Goal: Information Seeking & Learning: Learn about a topic

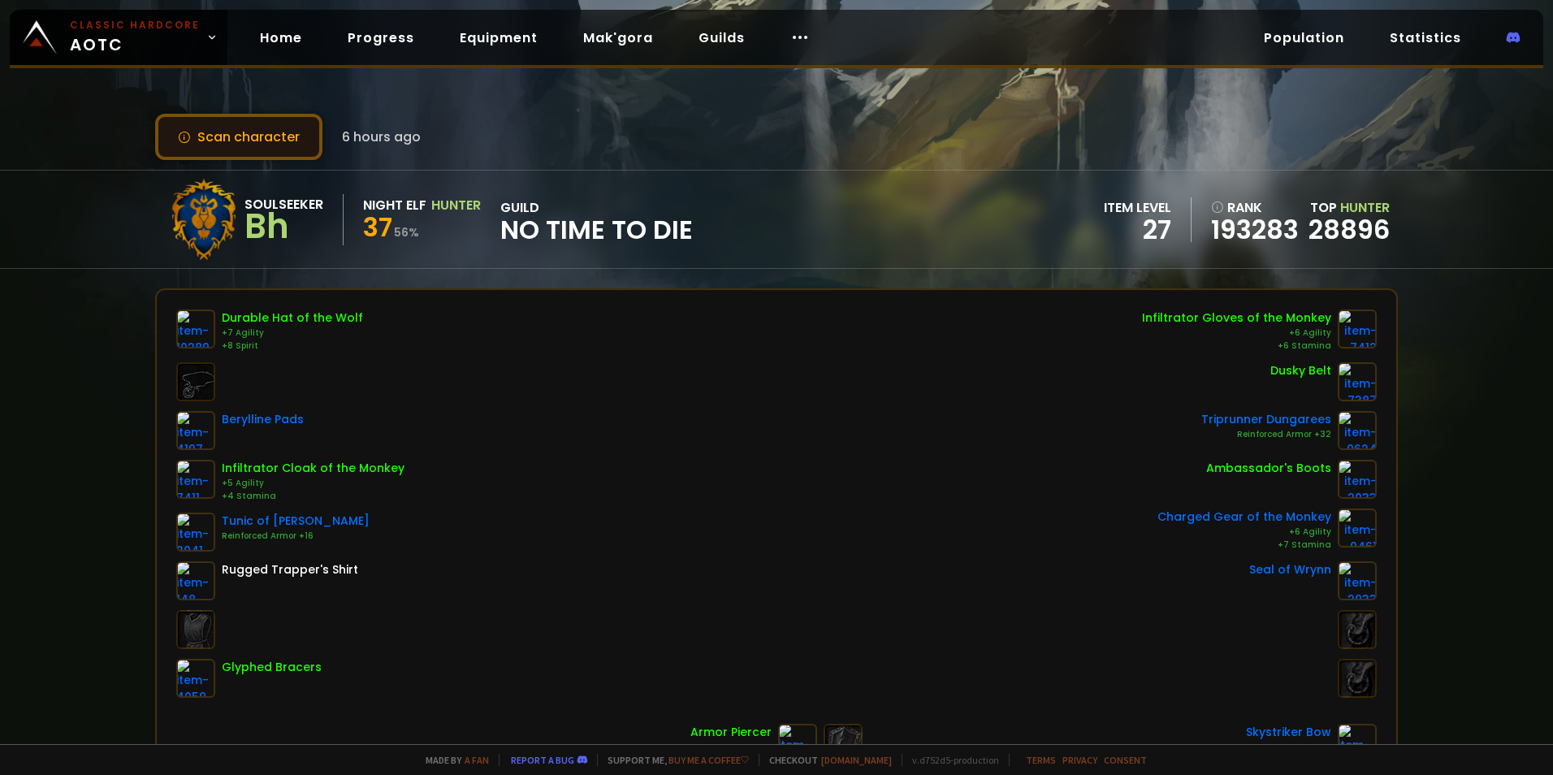
click at [250, 132] on button "Scan character" at bounding box center [238, 137] width 167 height 46
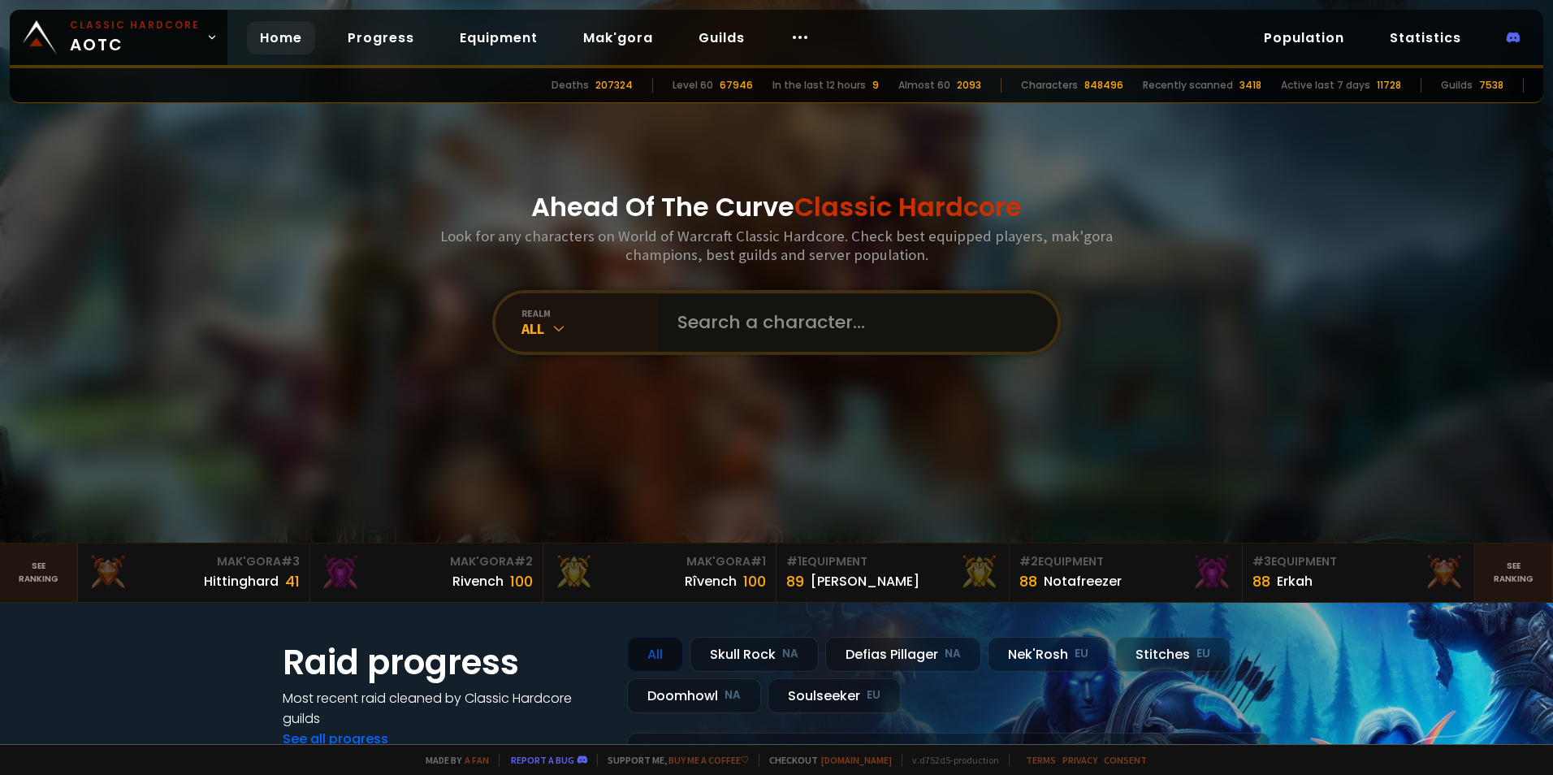
click at [750, 296] on input "text" at bounding box center [853, 322] width 370 height 58
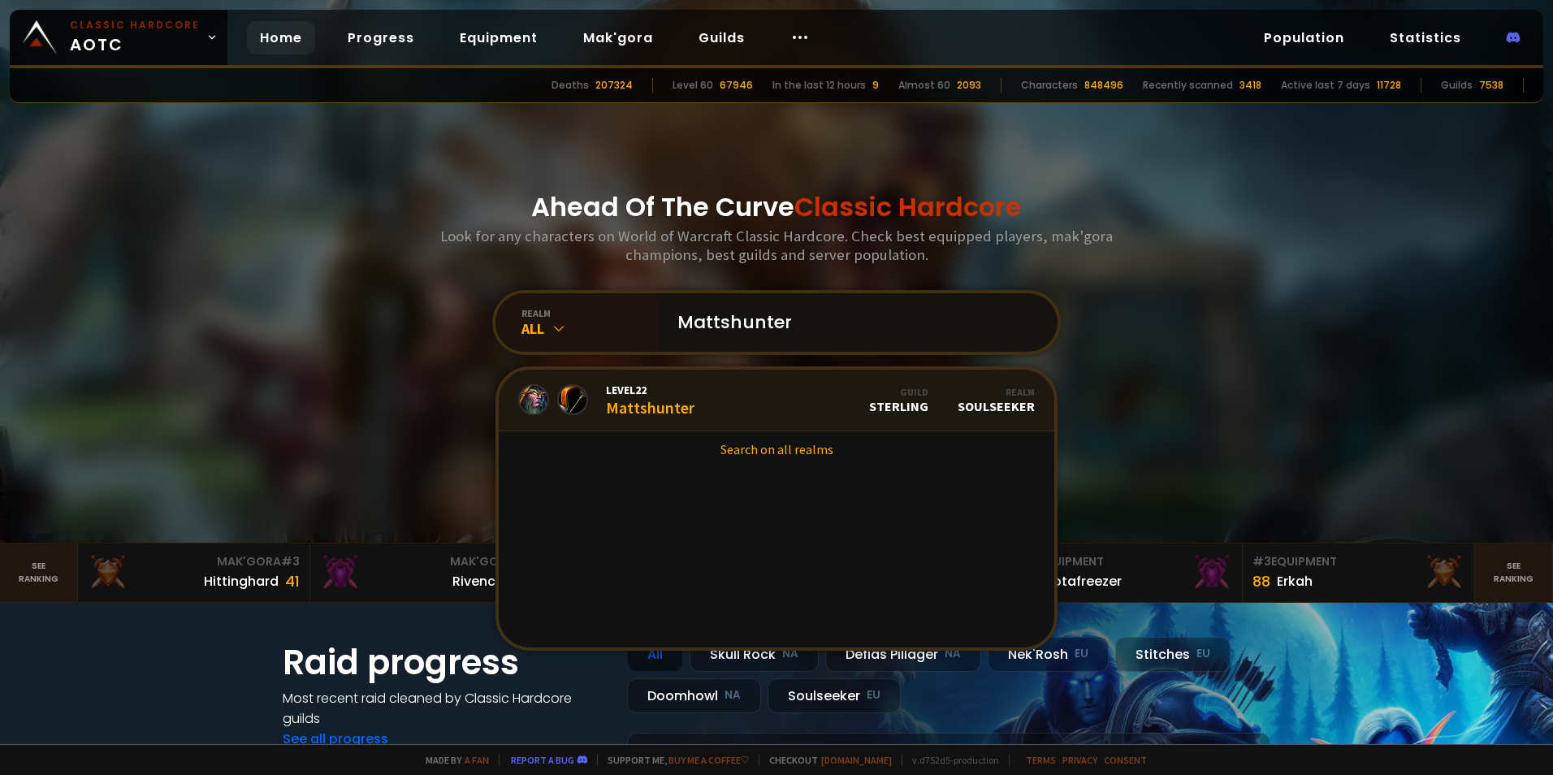
type input "Mattshunter"
click at [701, 417] on link "Level 22 Mattshunter Guild Sterling Realm Soulseeker" at bounding box center [777, 401] width 556 height 62
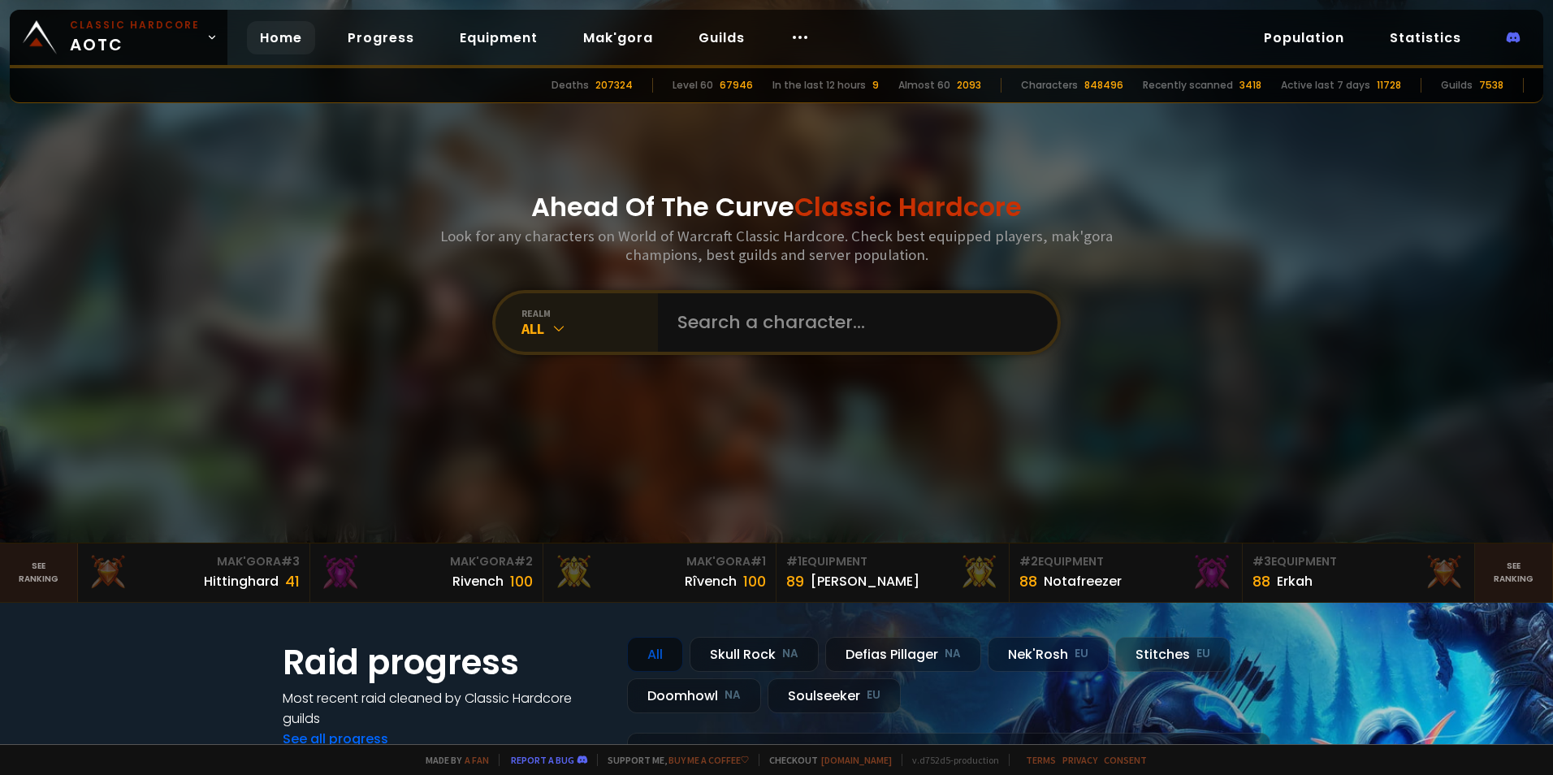
click at [552, 334] on icon at bounding box center [559, 328] width 16 height 16
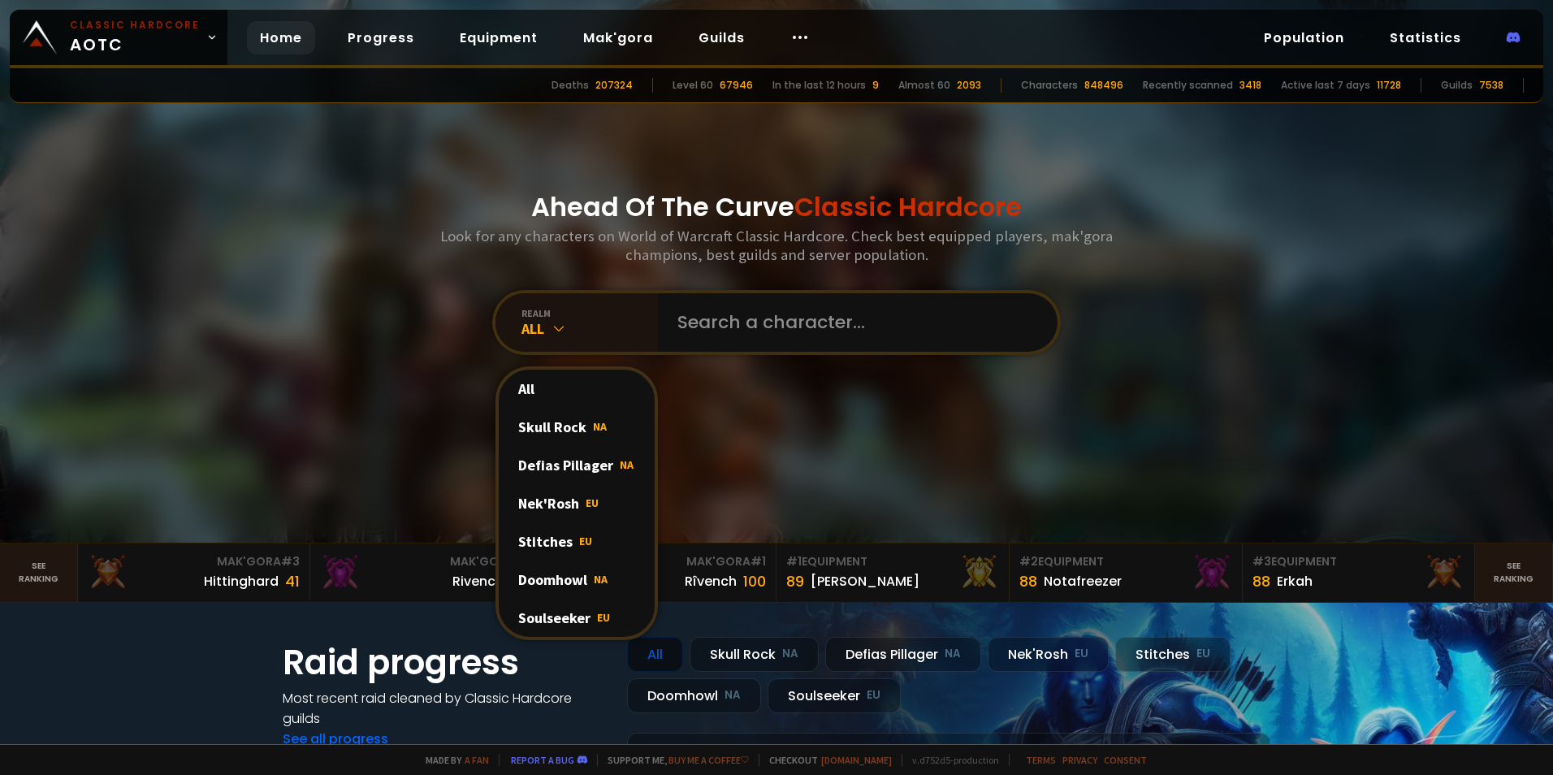
click at [569, 616] on div "Soulseeker EU" at bounding box center [577, 618] width 156 height 38
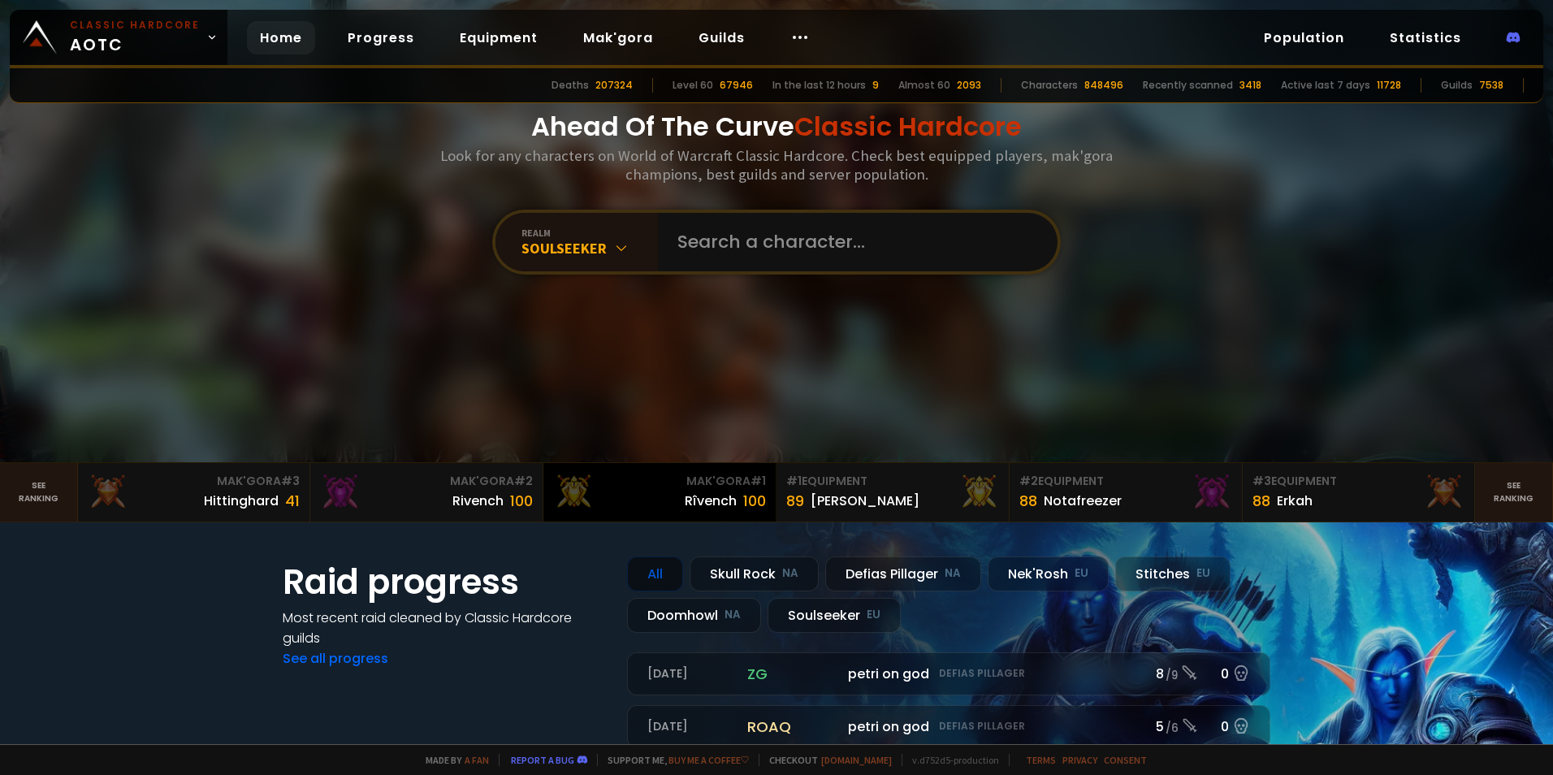
scroll to position [325, 0]
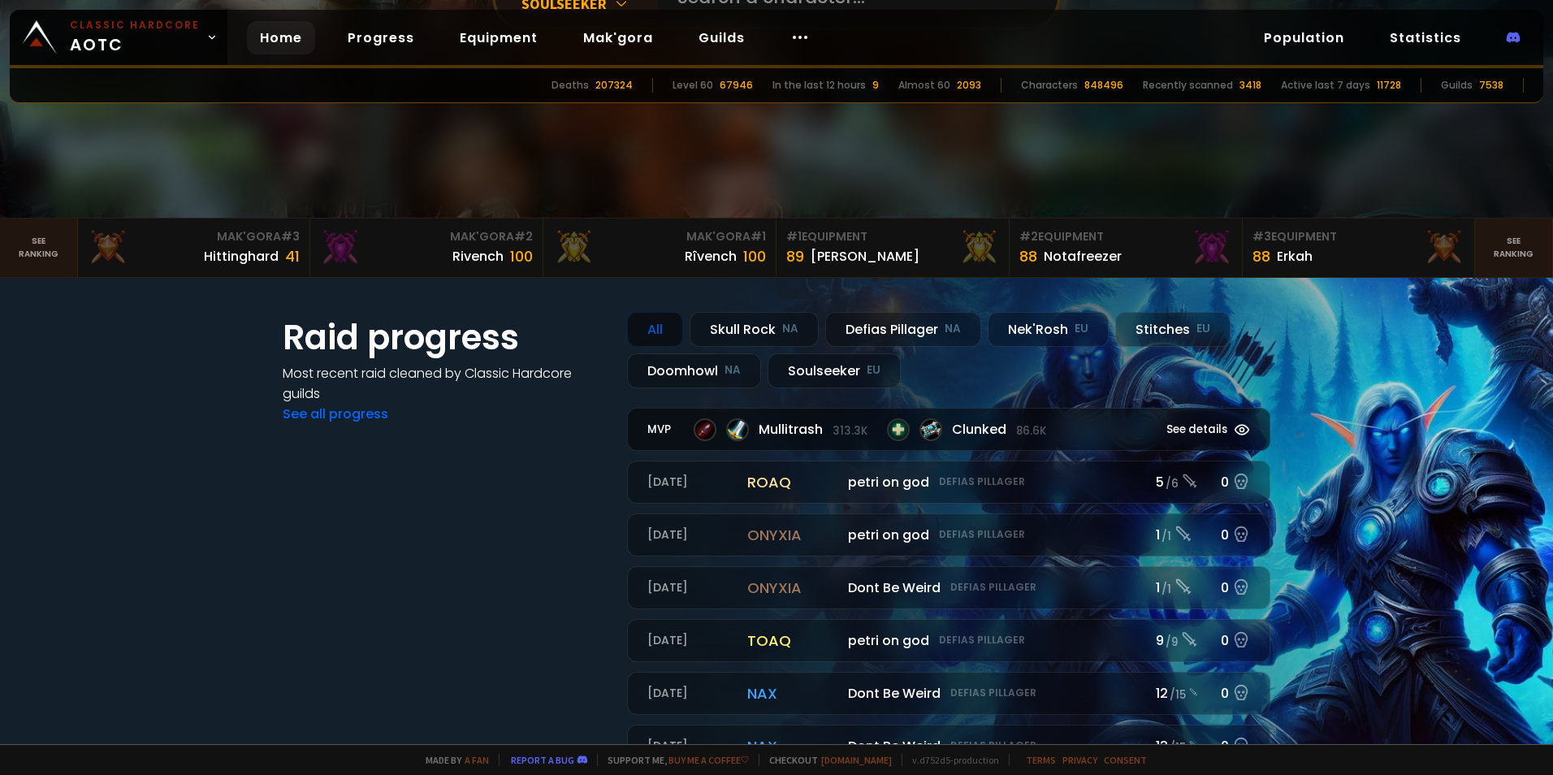
click at [1085, 436] on div "Mullitrash 313.3k Clunked 86.6k" at bounding box center [912, 429] width 436 height 23
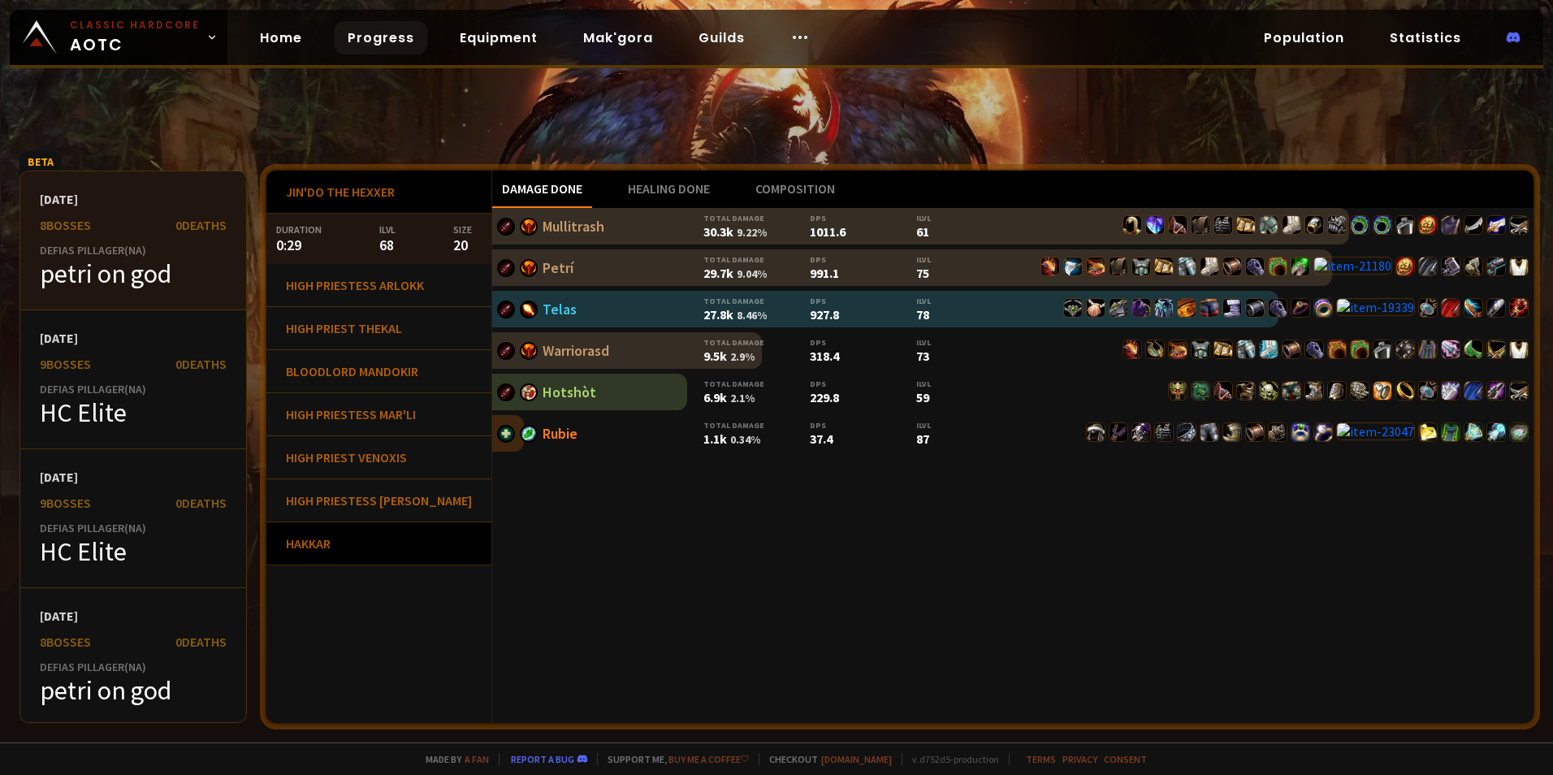
click at [336, 533] on div "Hakkar" at bounding box center [378, 543] width 225 height 43
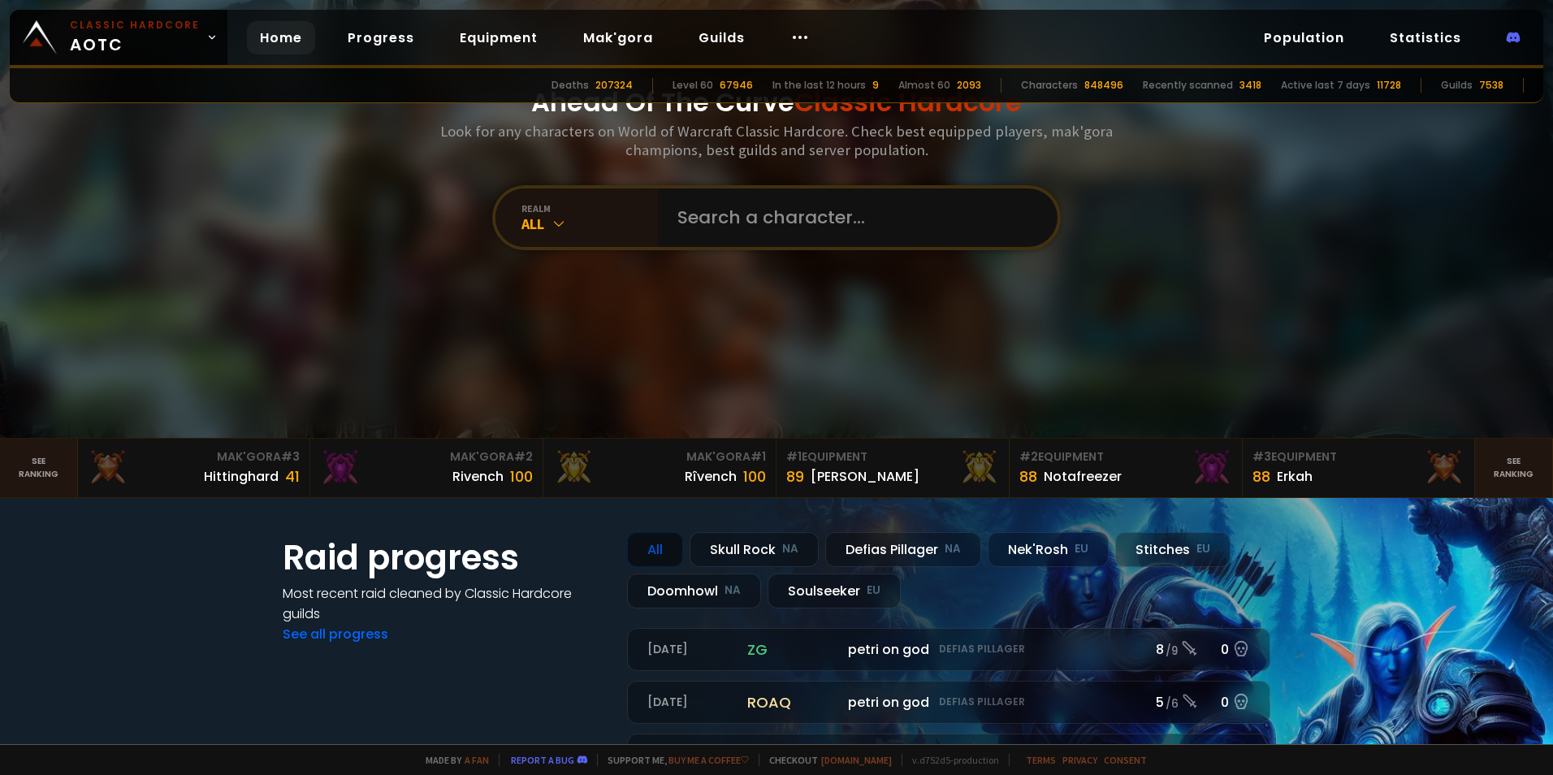
scroll to position [81, 0]
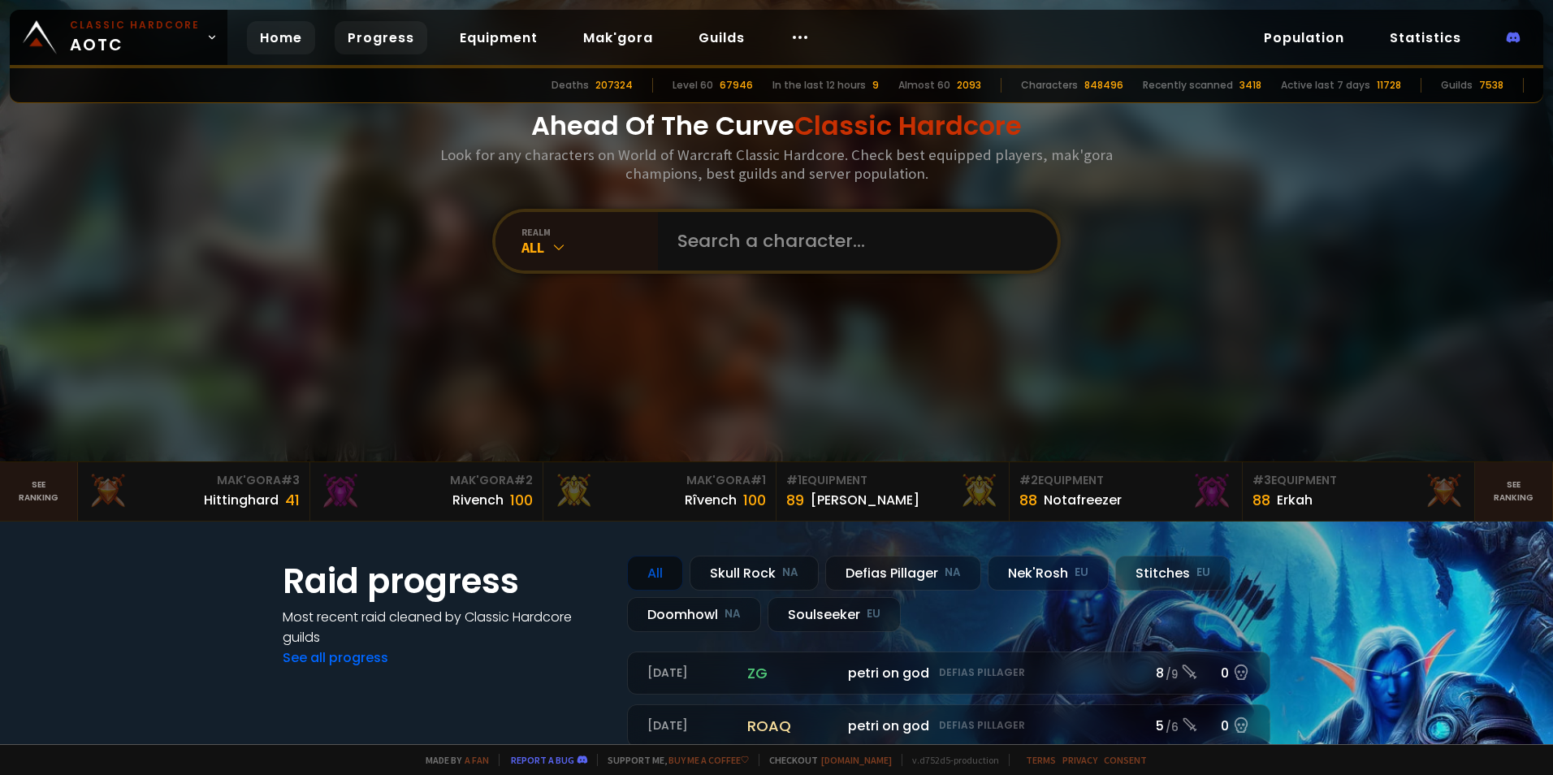
drag, startPoint x: 390, startPoint y: 35, endPoint x: 390, endPoint y: 45, distance: 9.7
click at [390, 37] on link "Progress" at bounding box center [381, 37] width 93 height 33
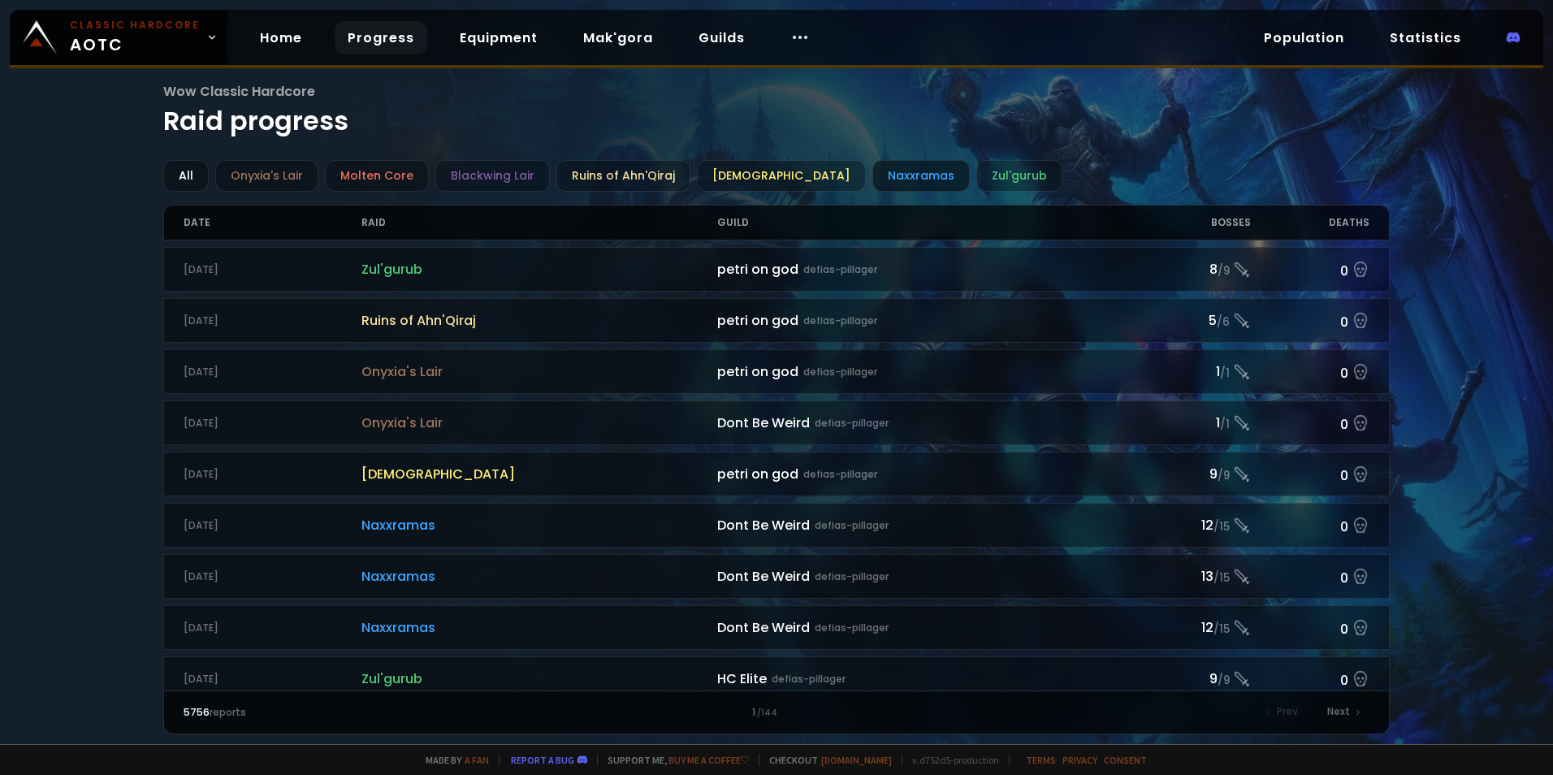
click at [883, 174] on div "Naxxramas" at bounding box center [920, 176] width 97 height 32
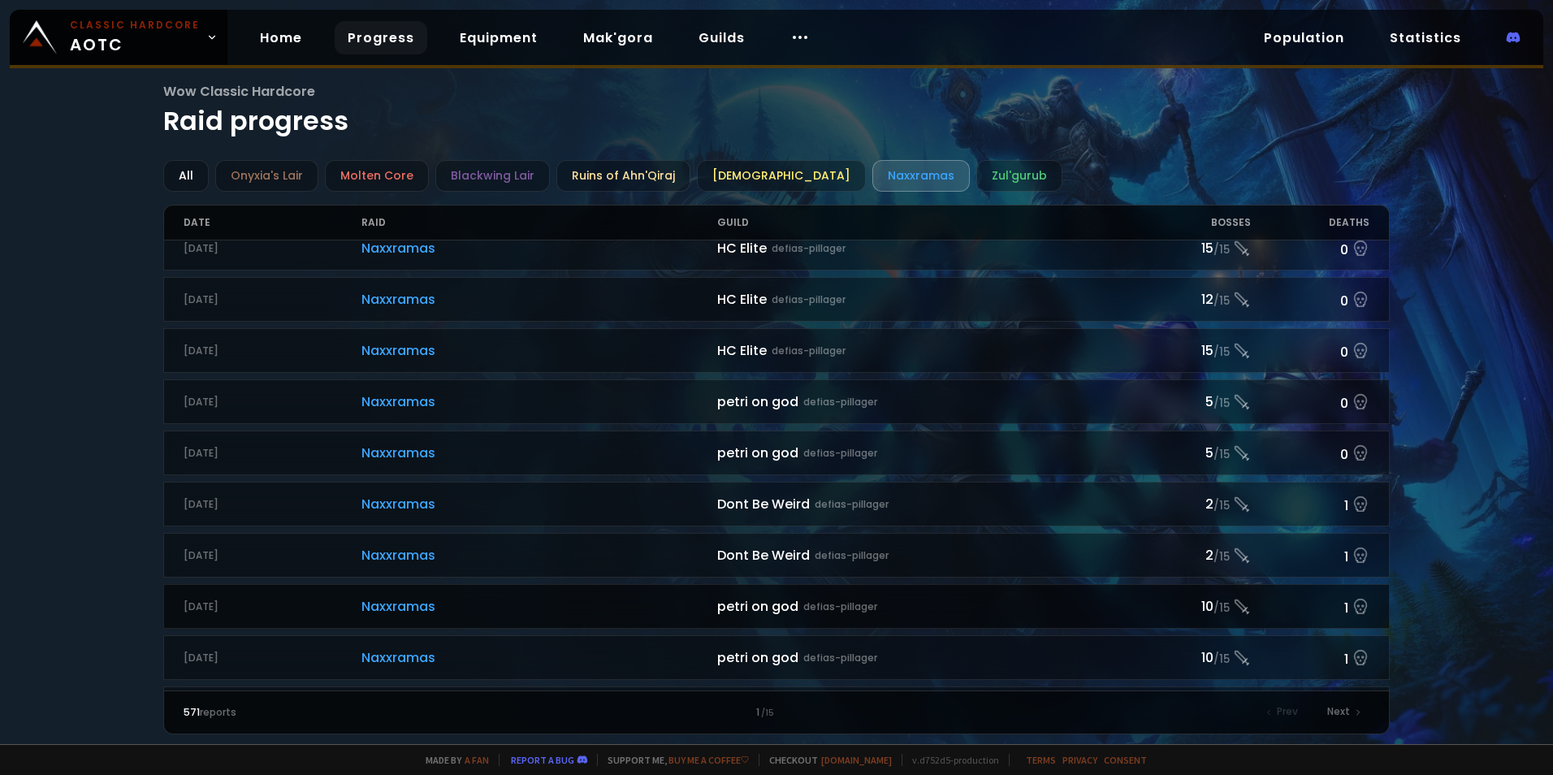
scroll to position [162, 0]
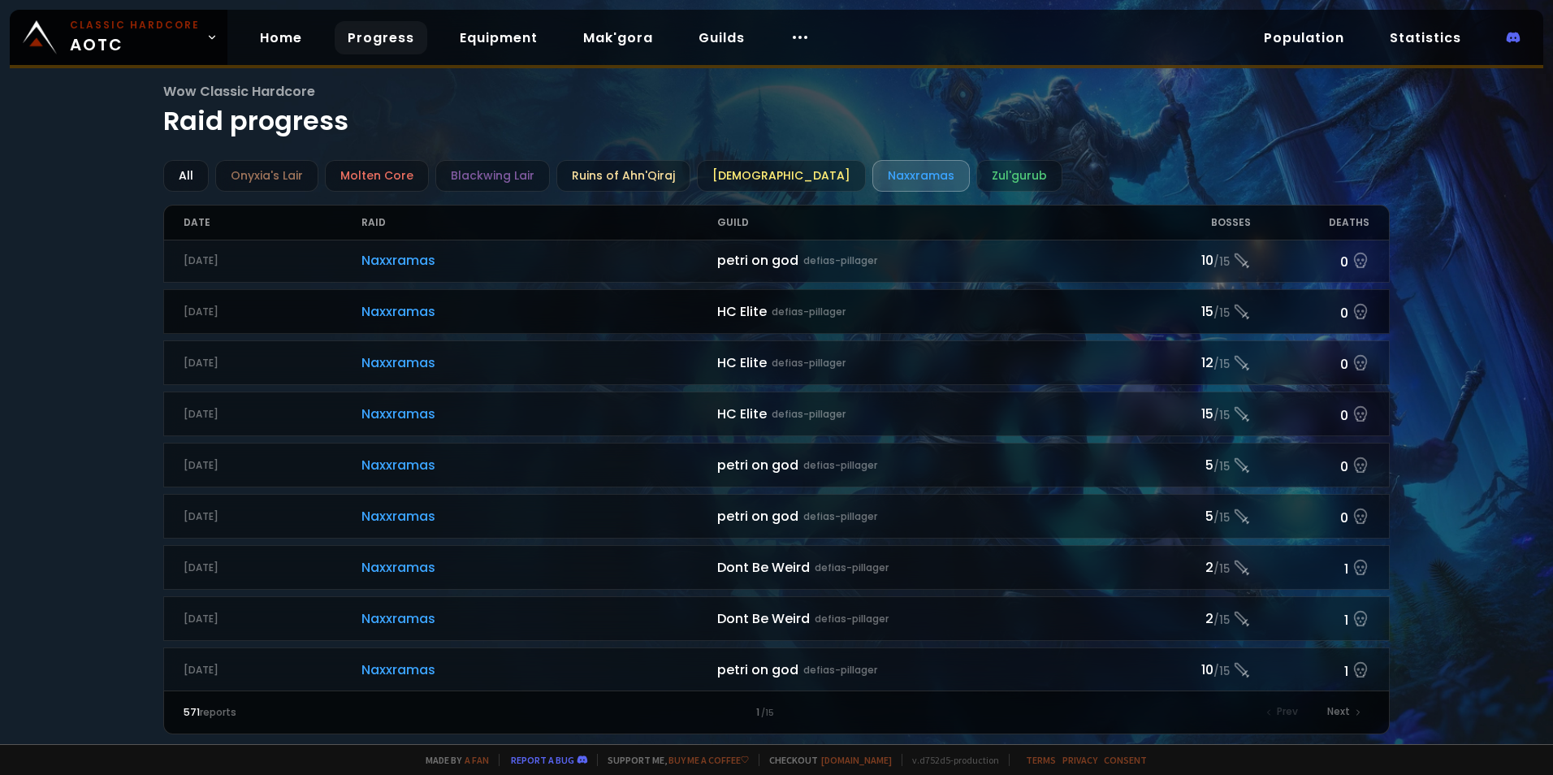
click at [486, 306] on span "Naxxramas" at bounding box center [539, 311] width 356 height 20
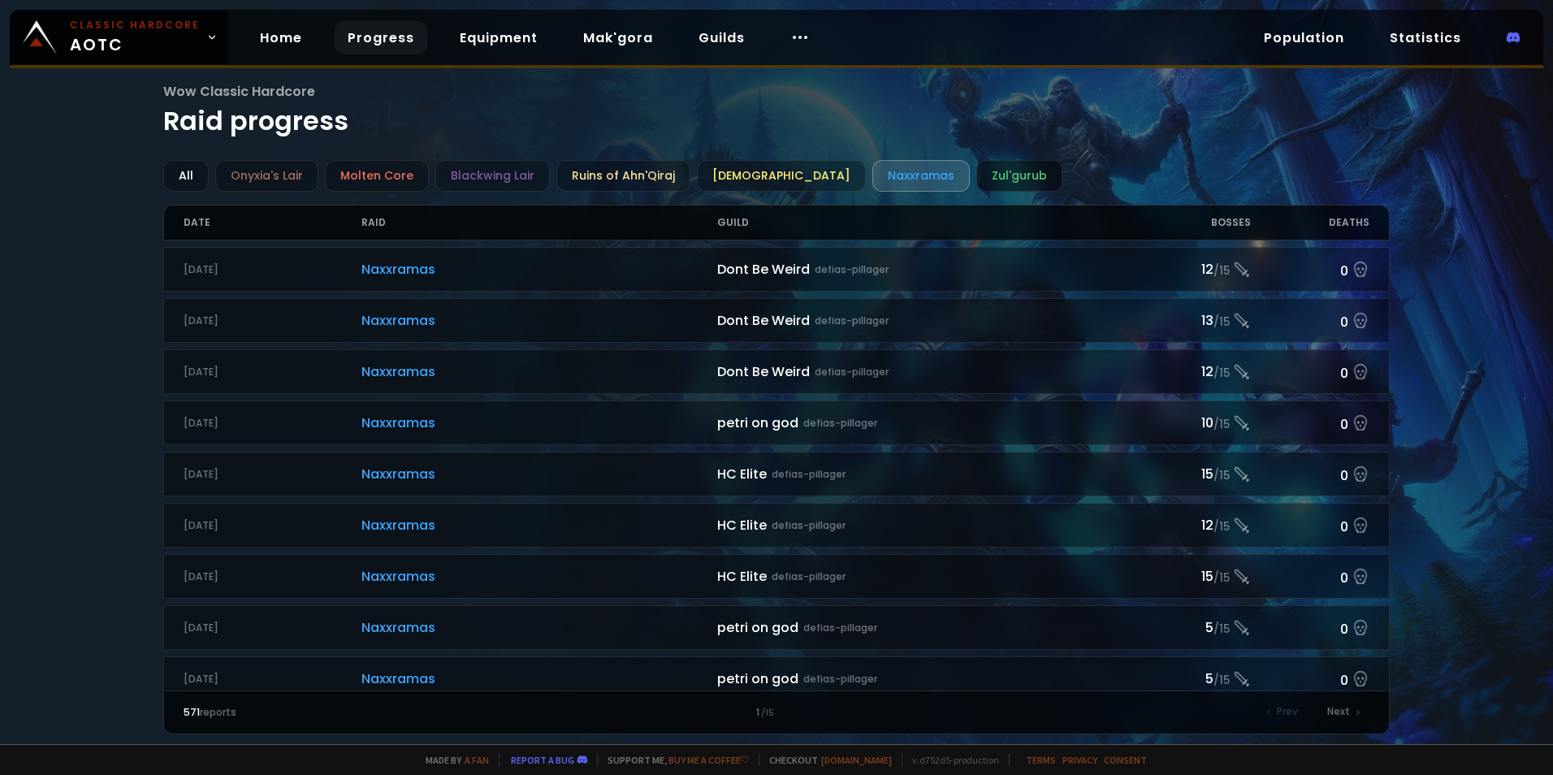
click at [976, 178] on div "Zul'gurub" at bounding box center [1019, 176] width 86 height 32
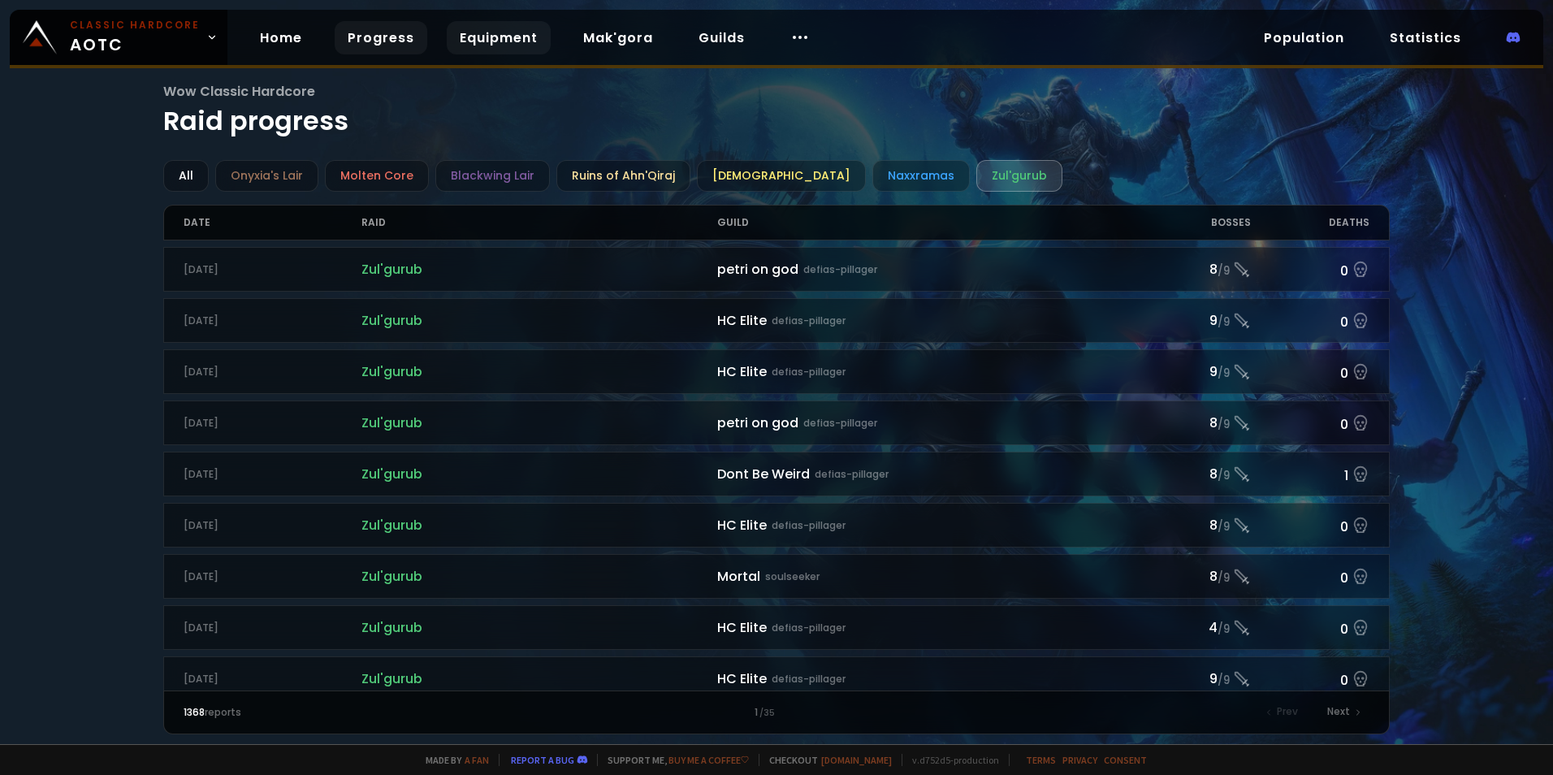
click at [491, 50] on link "Equipment" at bounding box center [499, 37] width 104 height 33
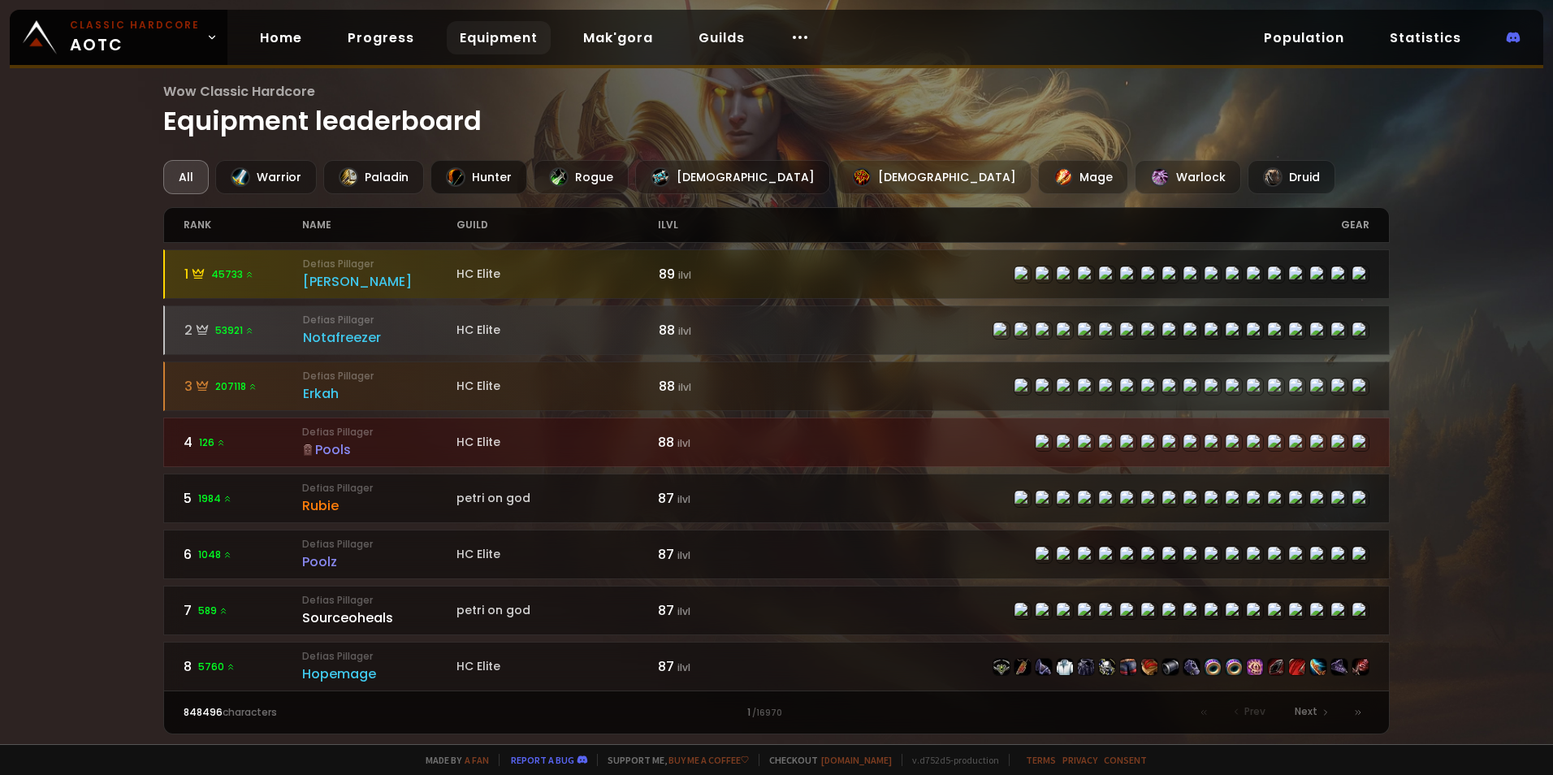
click at [478, 184] on div "Hunter" at bounding box center [478, 177] width 97 height 34
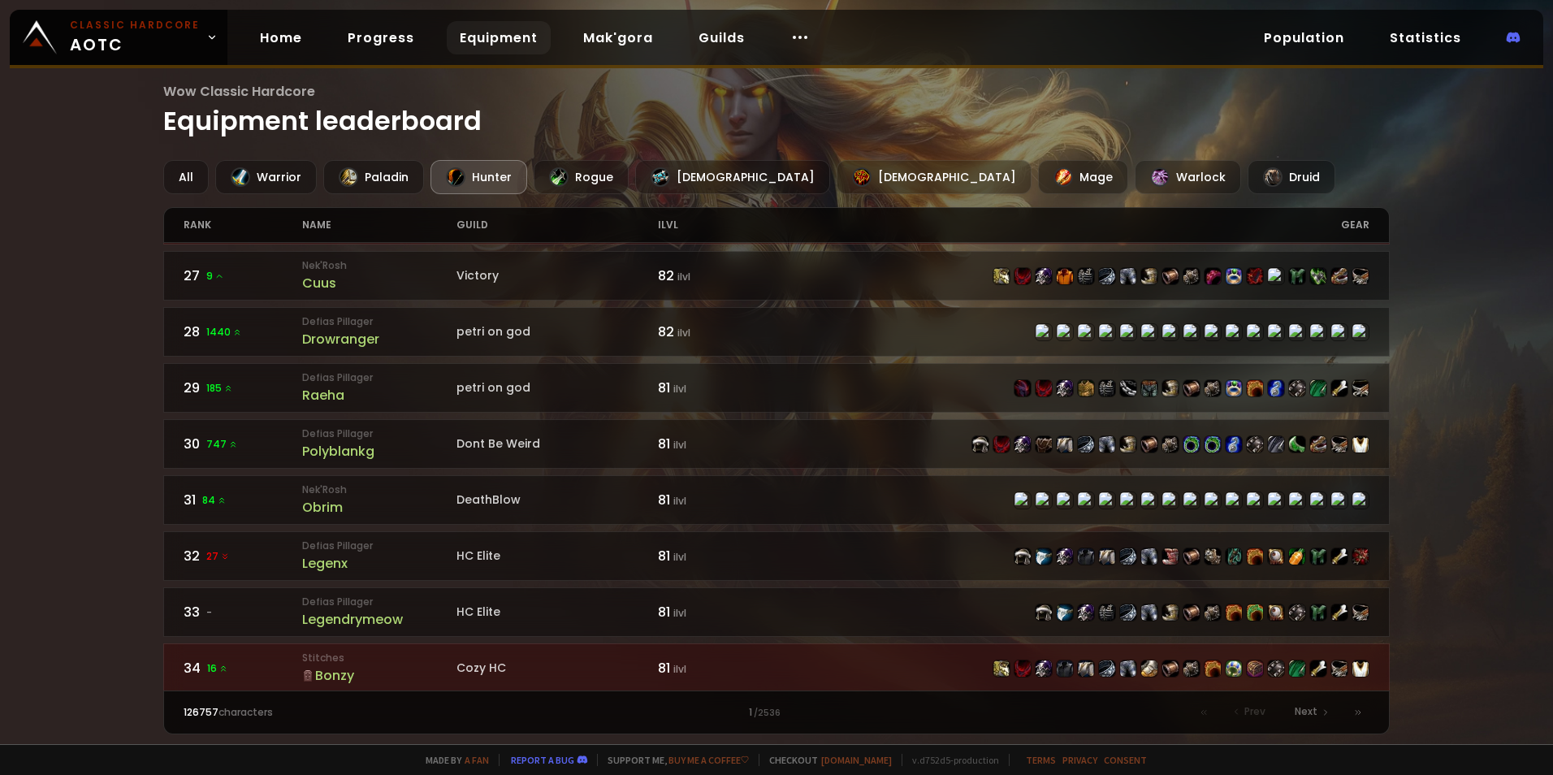
scroll to position [1462, 0]
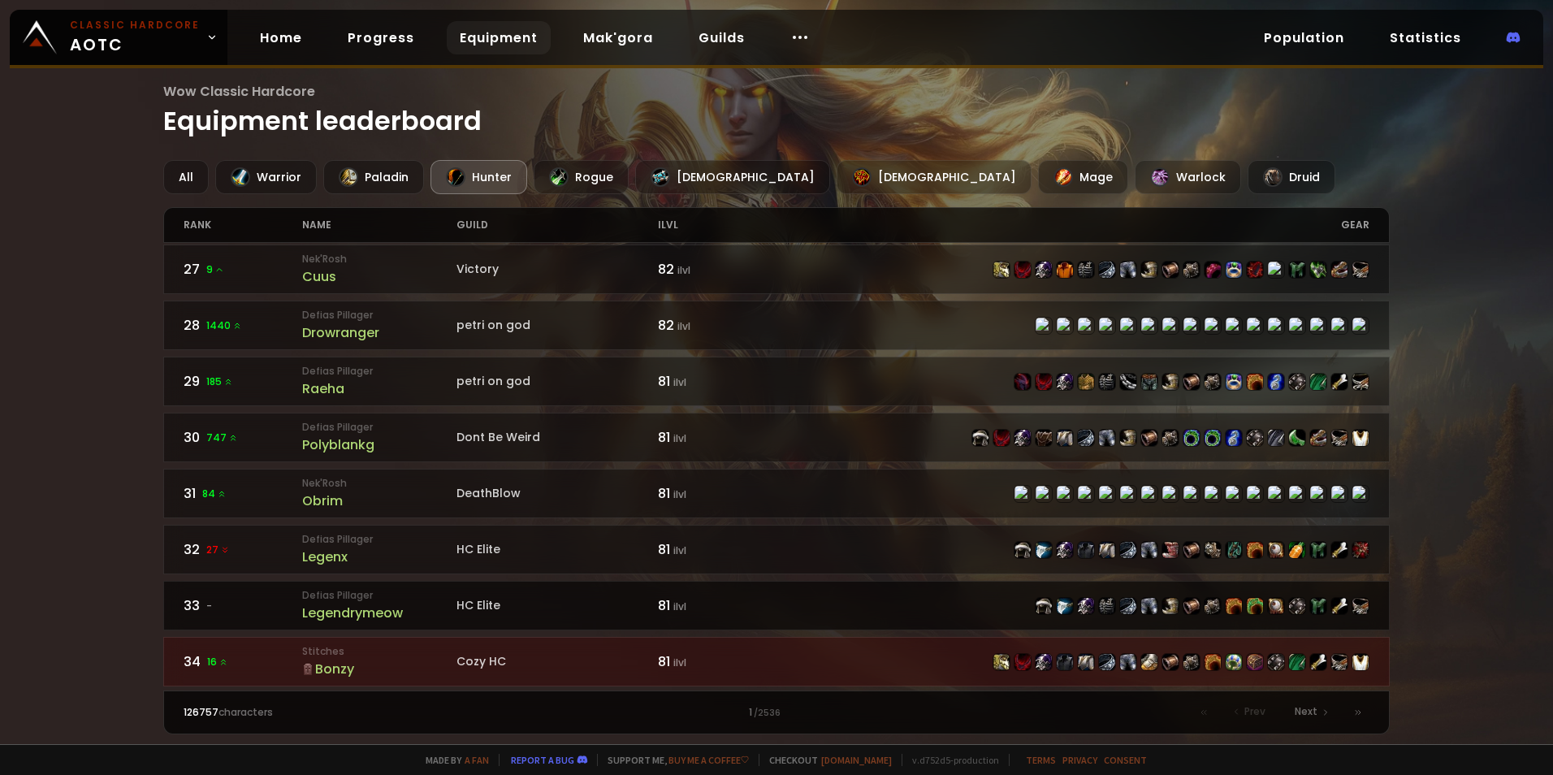
click at [387, 603] on div "Legendrymeow" at bounding box center [379, 613] width 154 height 20
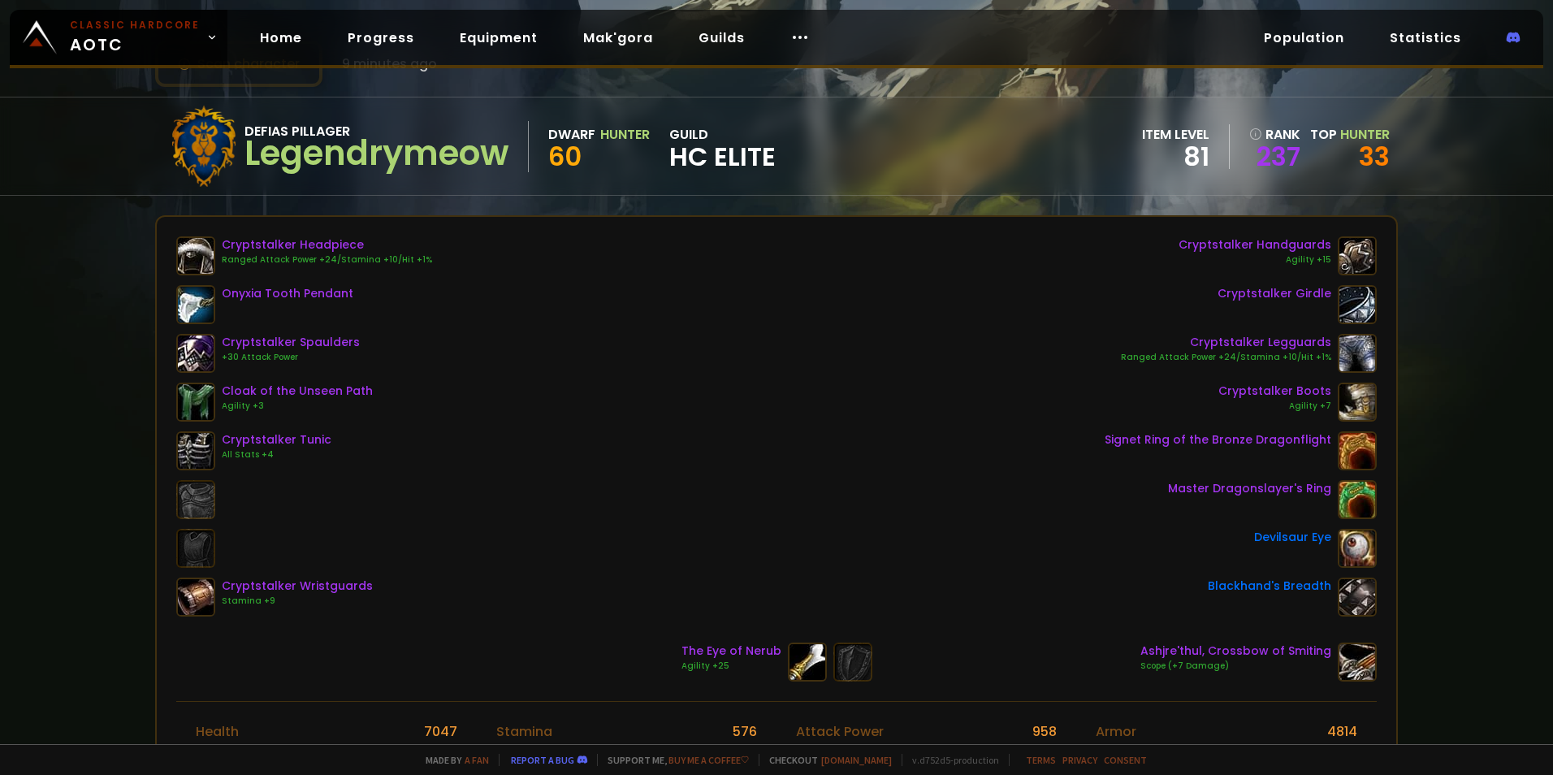
scroll to position [81, 0]
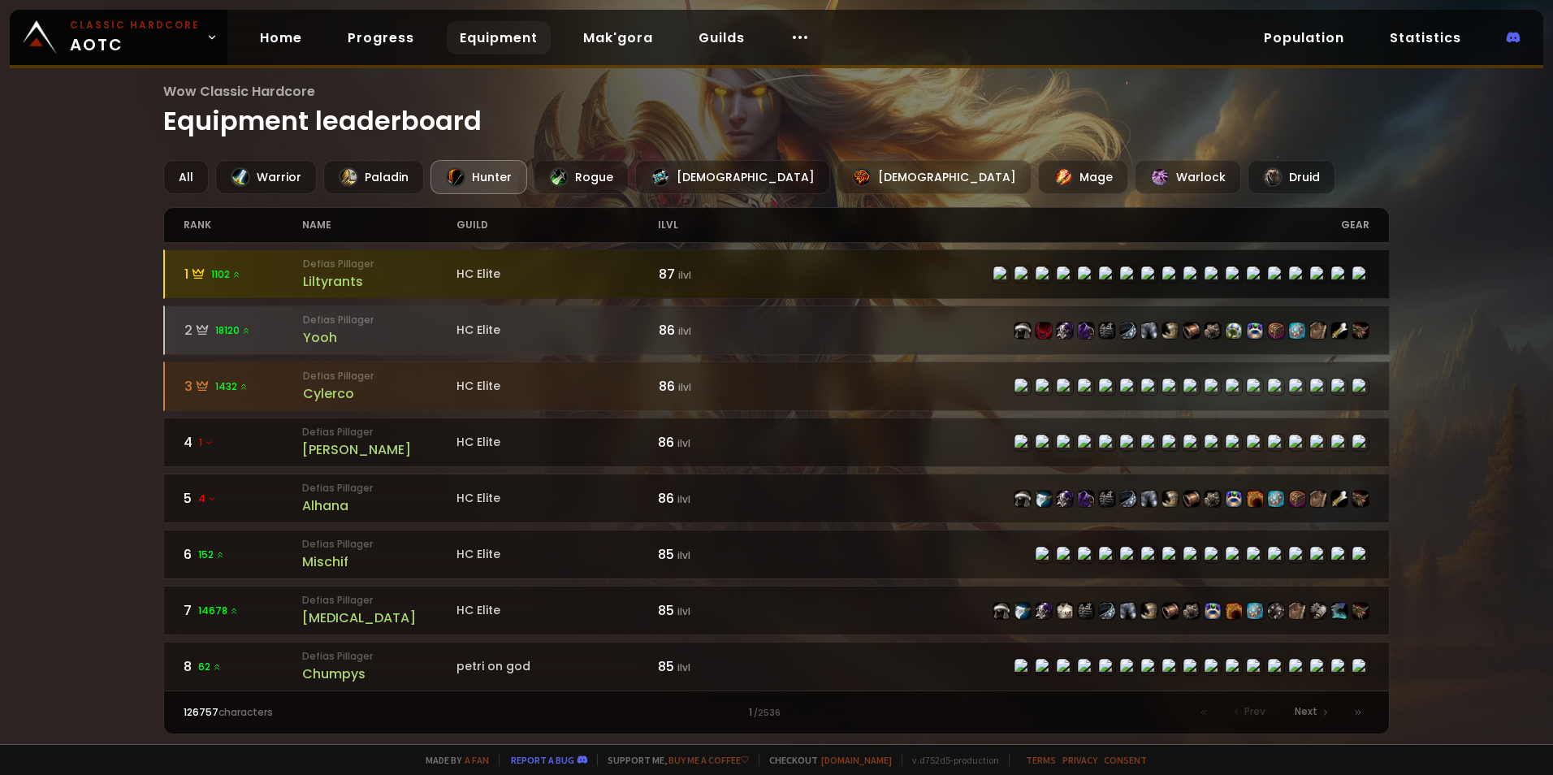
click at [382, 275] on div "Liltyrants" at bounding box center [380, 281] width 154 height 20
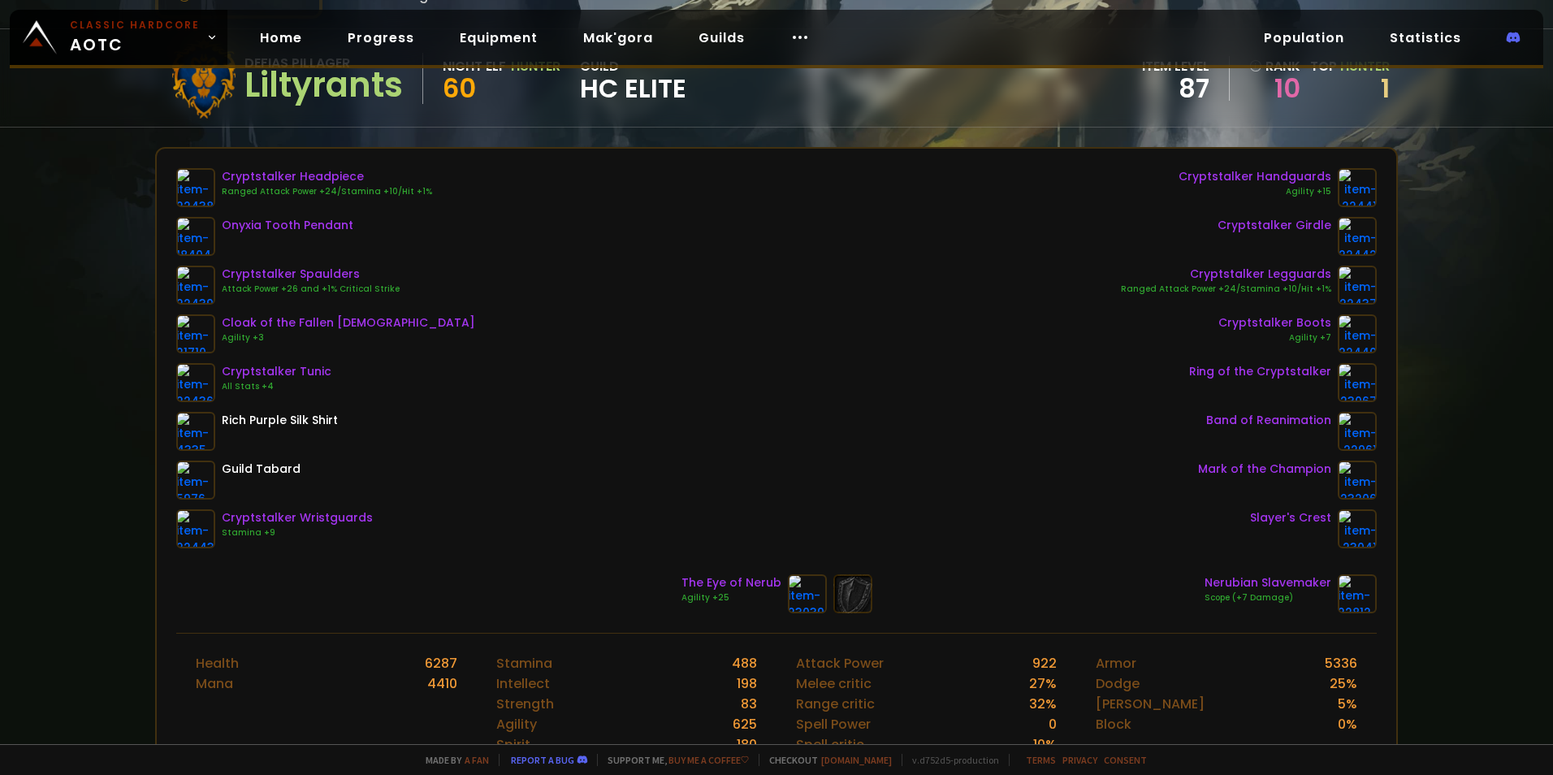
scroll to position [162, 0]
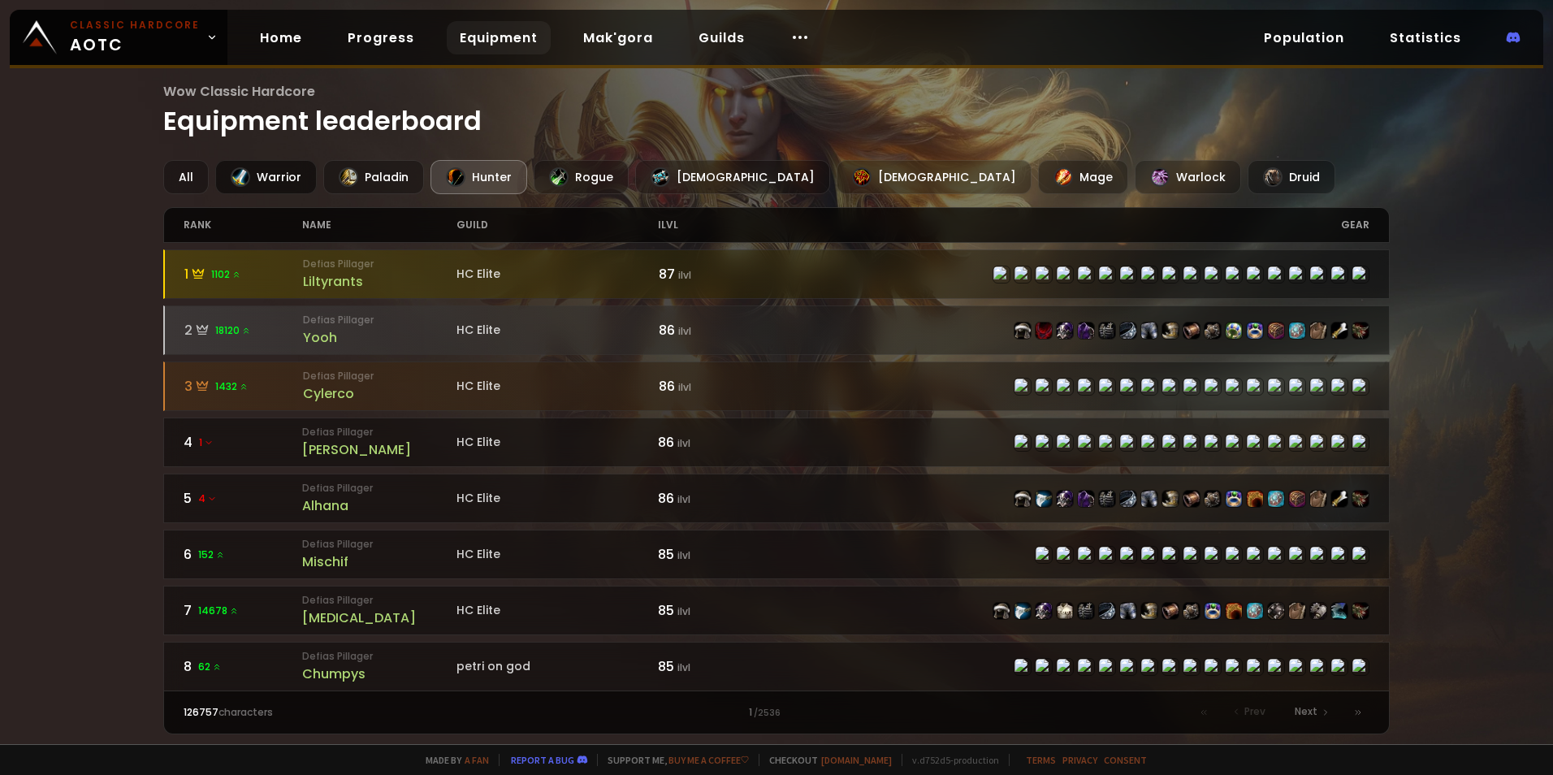
click at [292, 187] on div "Warrior" at bounding box center [266, 177] width 102 height 34
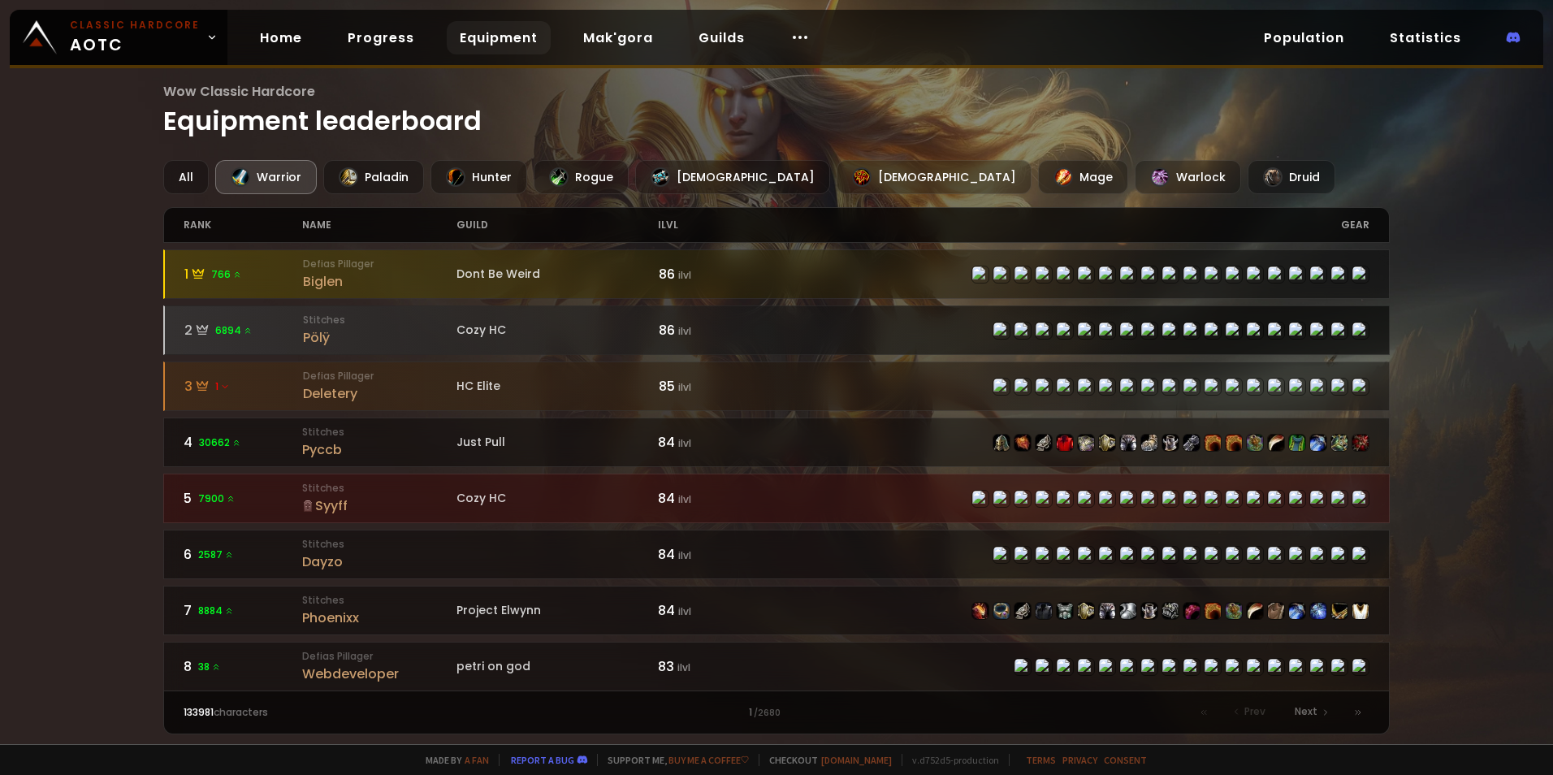
click at [395, 322] on small "Stitches" at bounding box center [380, 320] width 154 height 15
